Goal: Complete application form

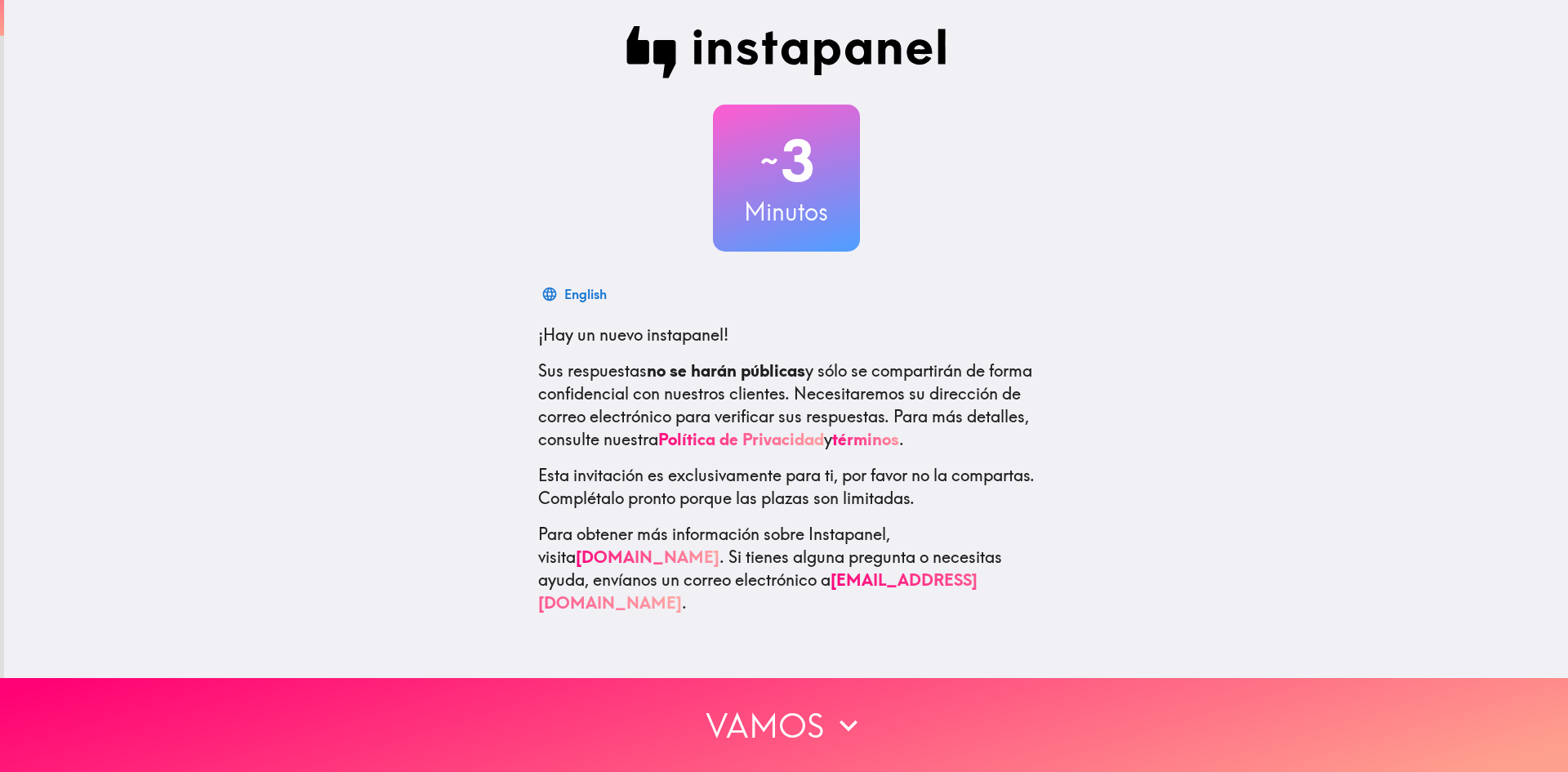
drag, startPoint x: 1567, startPoint y: 168, endPoint x: 1567, endPoint y: 176, distance: 8.0
click at [1567, 176] on div "~ 3 Minutos English ¡Hay un nuevo instapanel! Sus respuestas no se harán públic…" at bounding box center [786, 320] width 1564 height 640
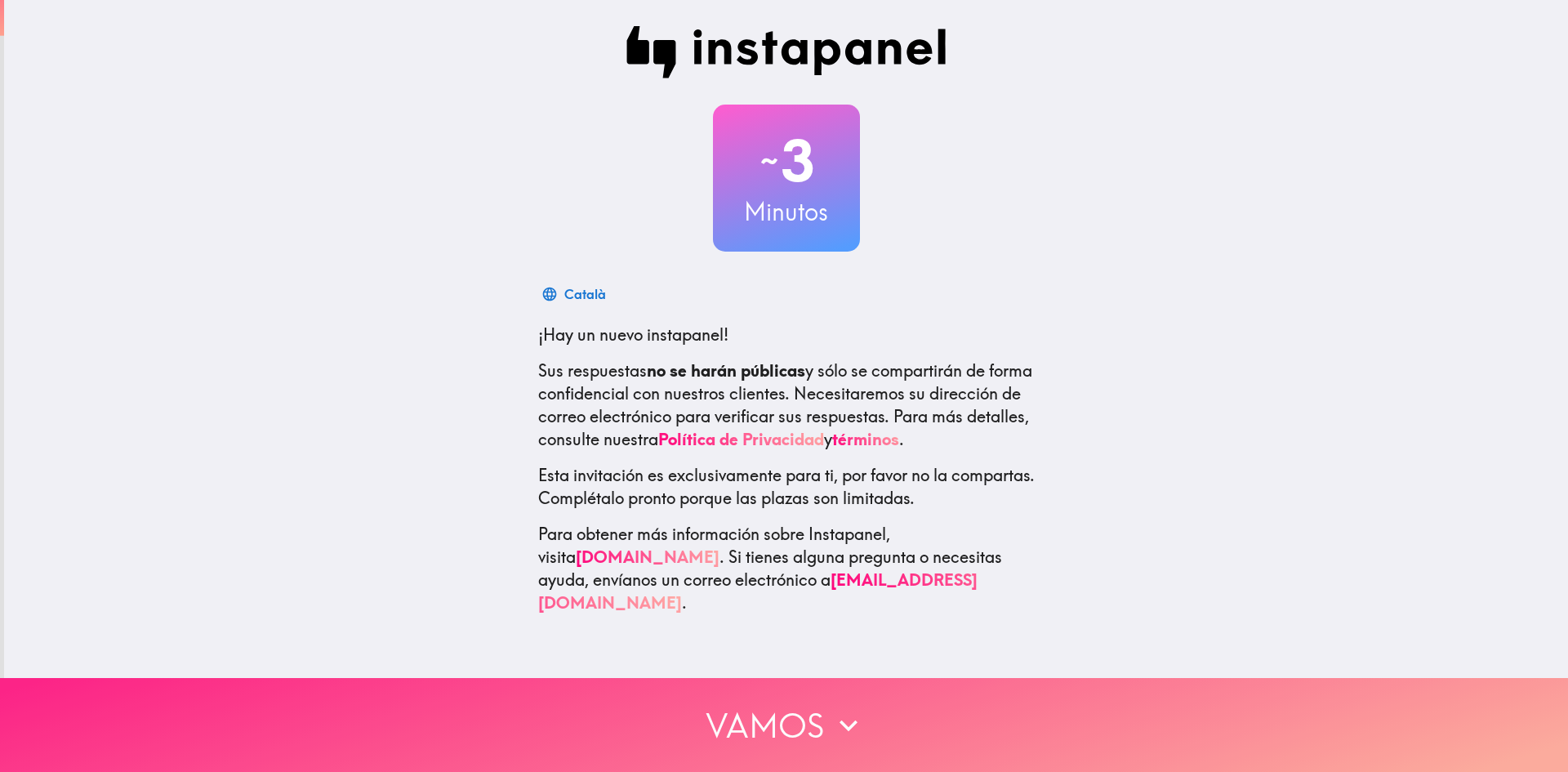
click at [693, 709] on button "Vamos" at bounding box center [784, 725] width 1568 height 94
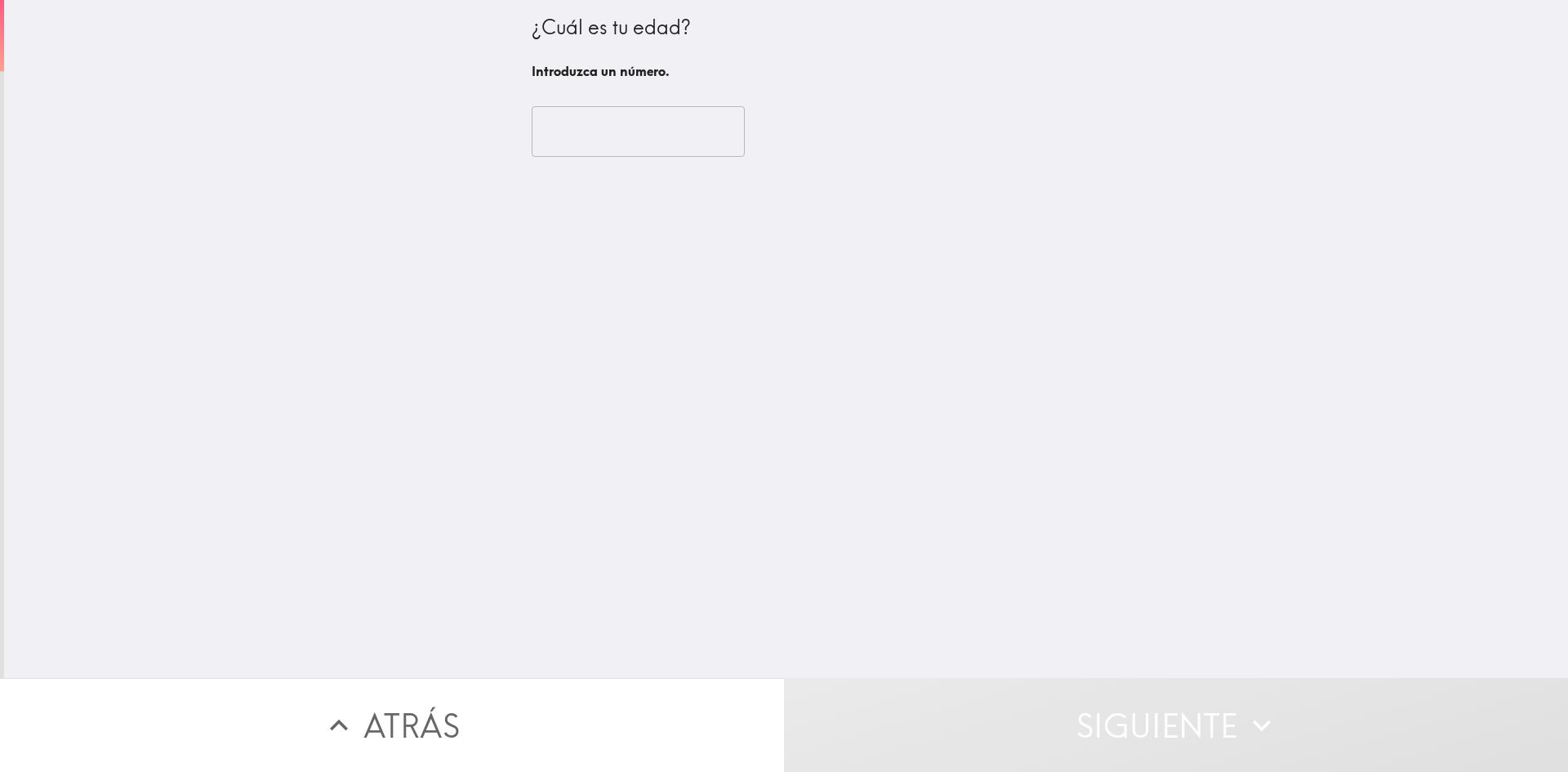
click at [591, 131] on input "number" at bounding box center [638, 131] width 213 height 51
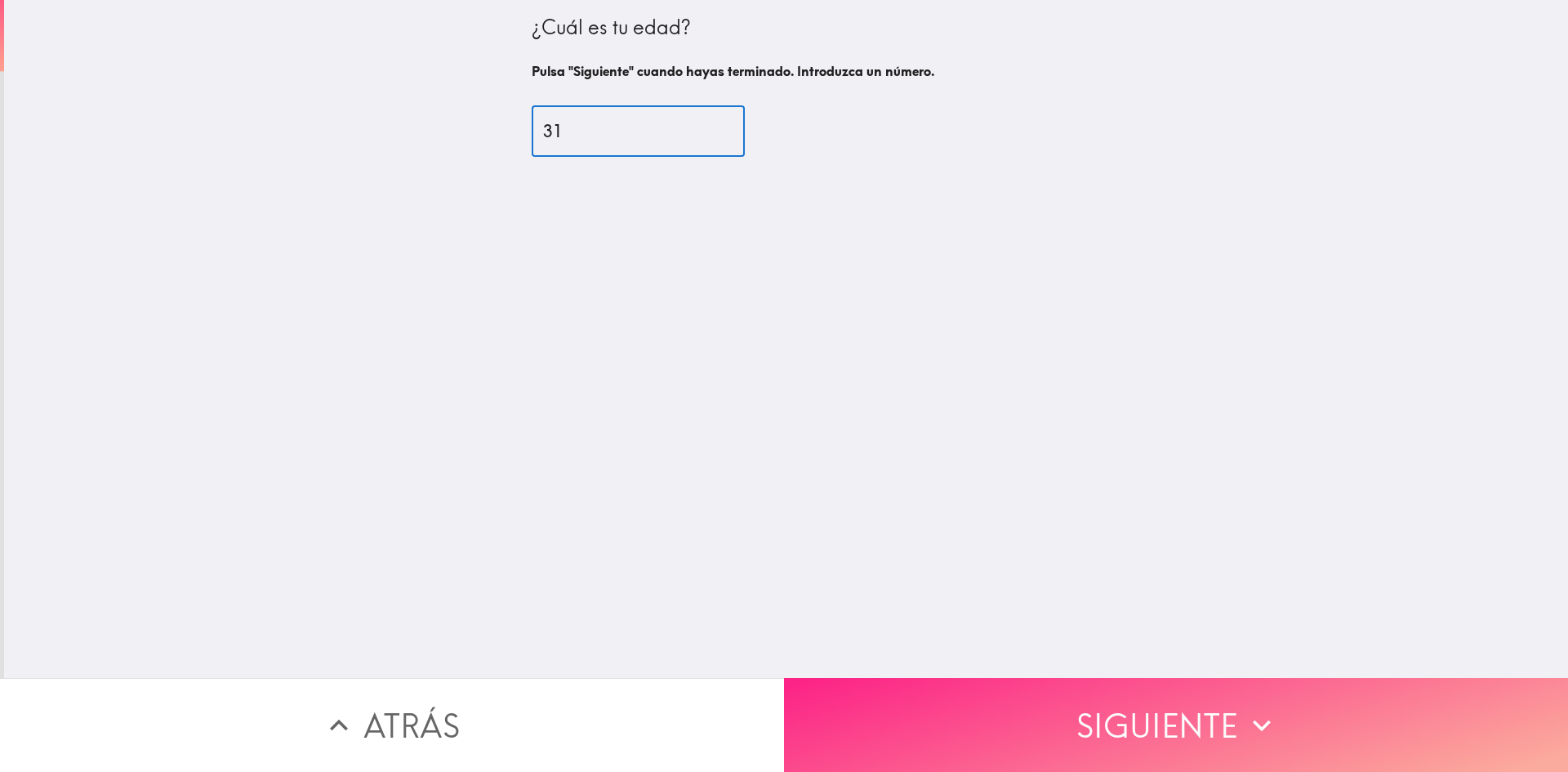
type input "31"
click at [1067, 724] on button "Siguiente" at bounding box center [1176, 725] width 784 height 94
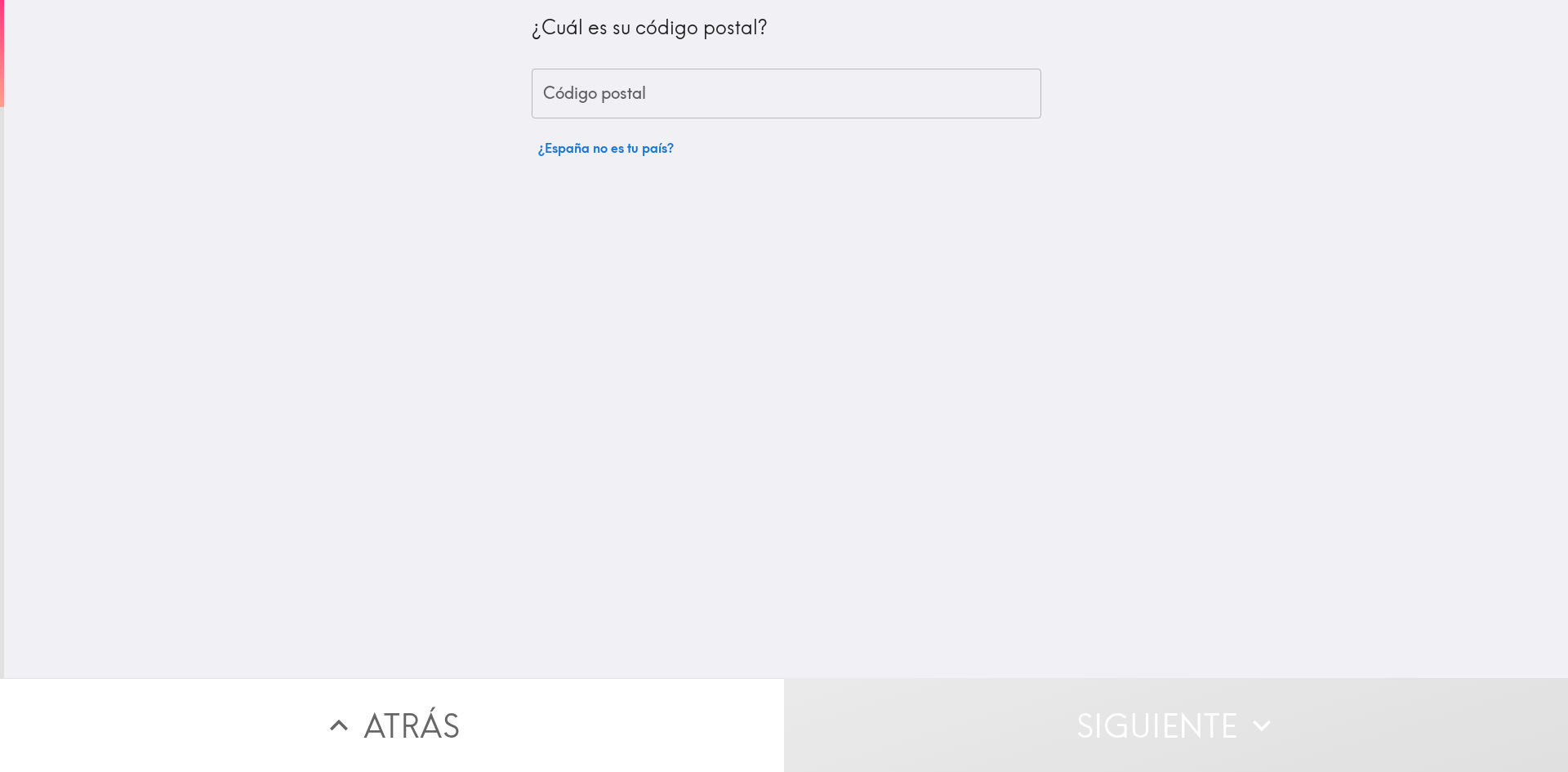
click at [703, 71] on input "Código postal" at bounding box center [787, 93] width 509 height 51
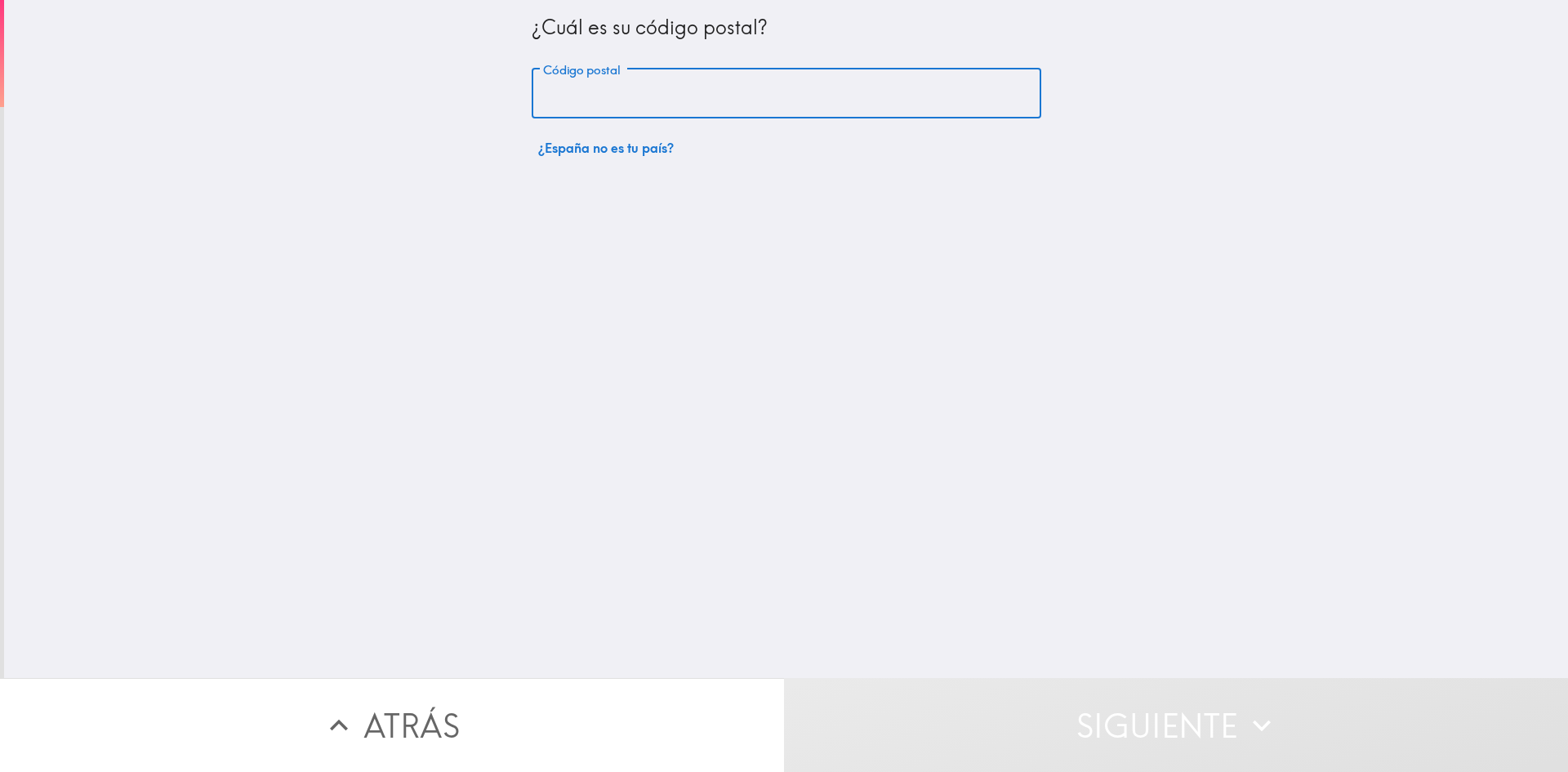
type input "41930"
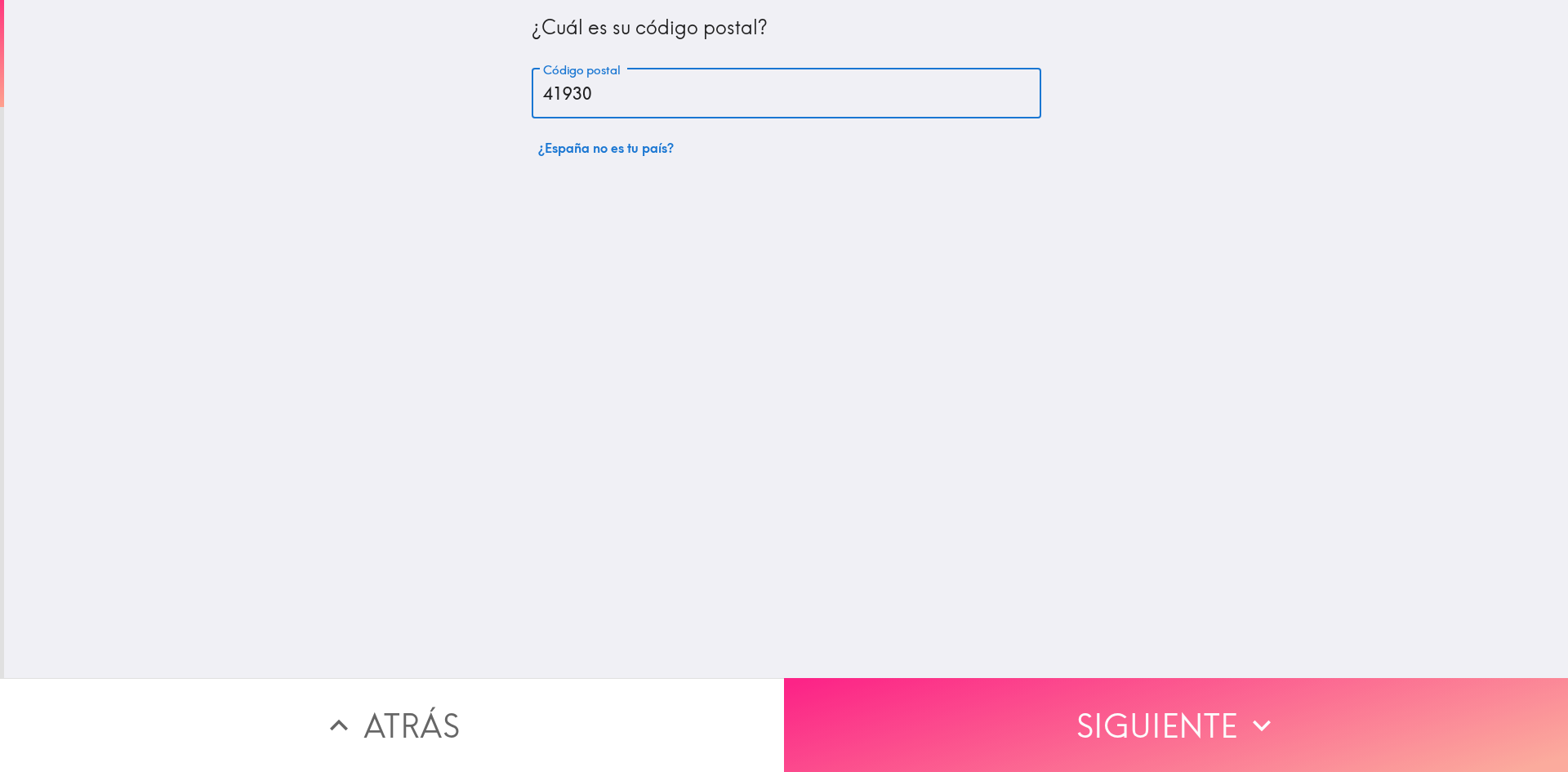
click at [977, 704] on button "Siguiente" at bounding box center [1176, 725] width 784 height 94
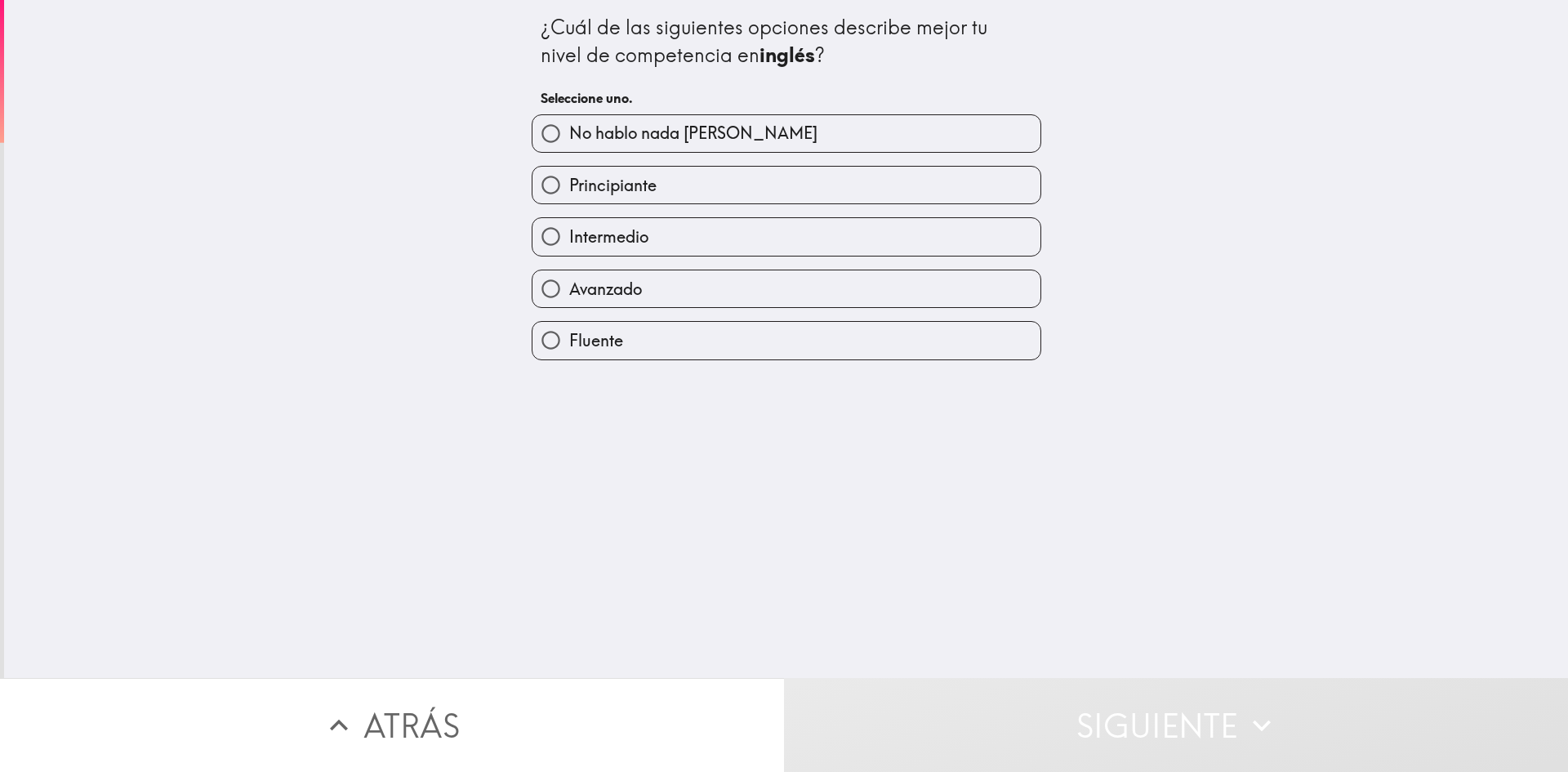
click at [674, 228] on label "Intermedio" at bounding box center [787, 237] width 508 height 37
click at [569, 228] on input "Intermedio" at bounding box center [551, 237] width 37 height 37
radio input "true"
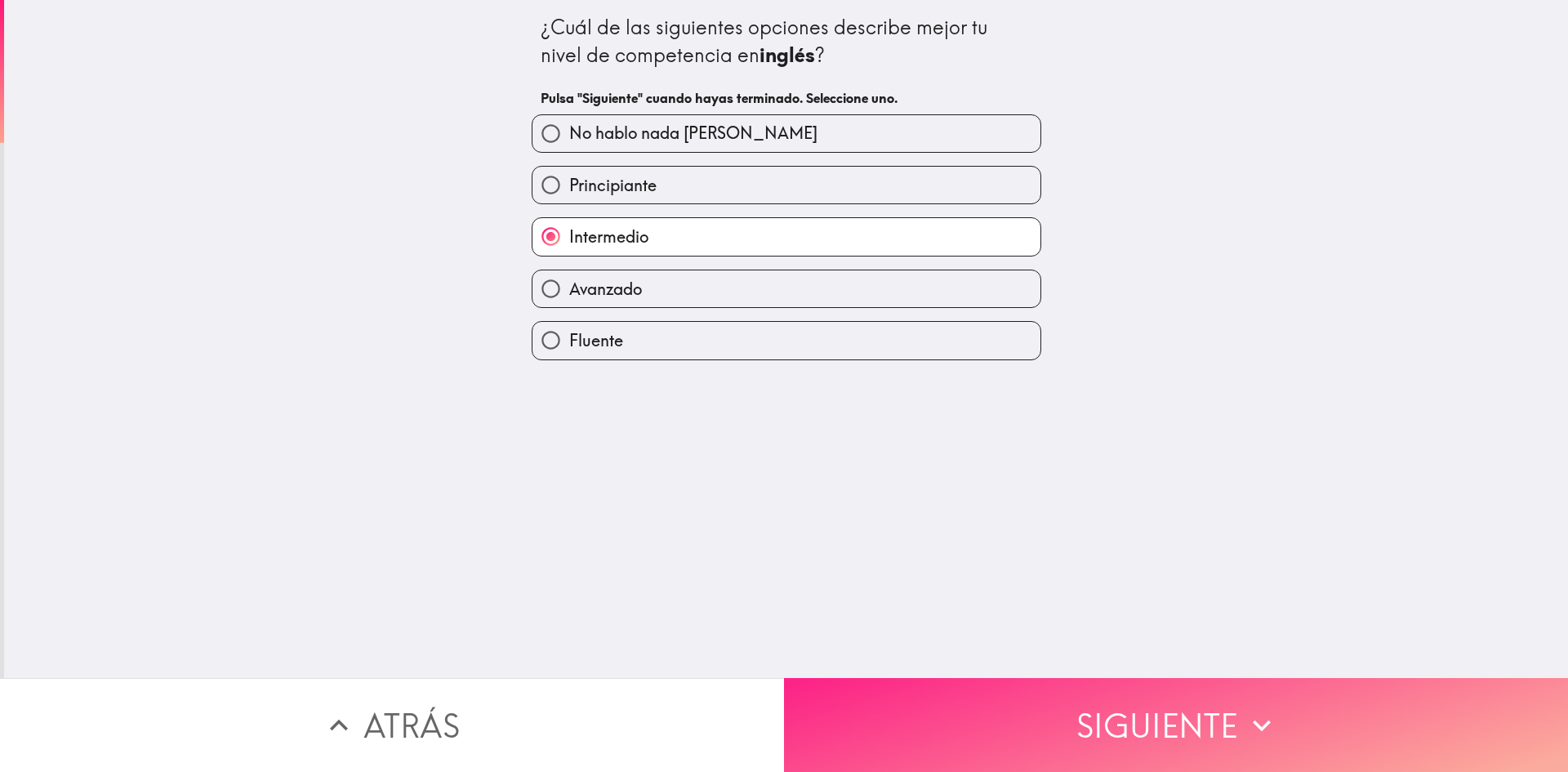
click at [929, 689] on button "Siguiente" at bounding box center [1176, 725] width 784 height 94
